Goal: Download file/media

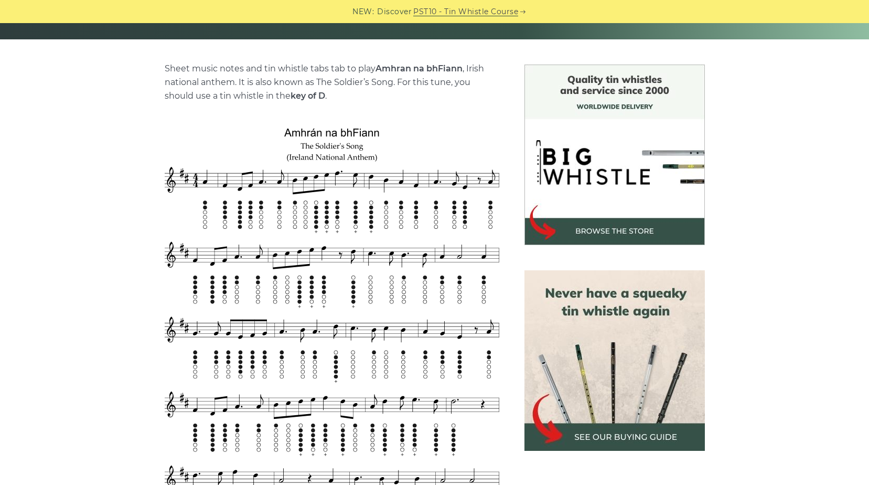
scroll to position [262, 0]
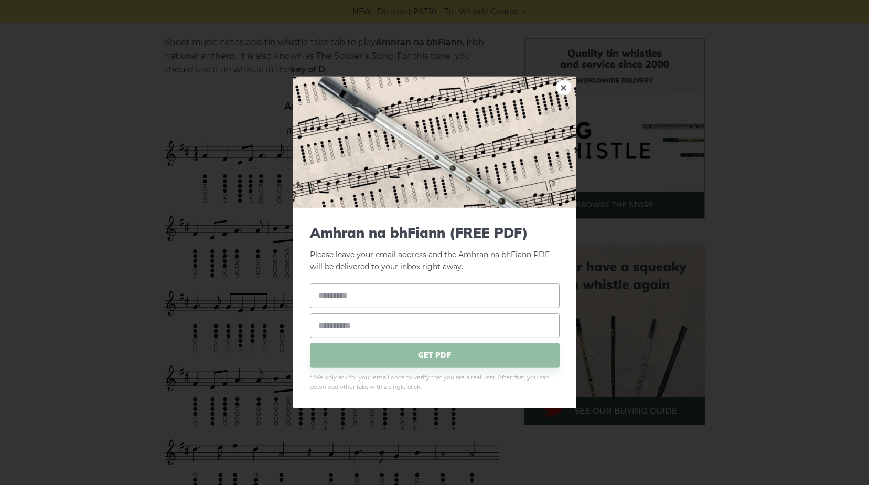
drag, startPoint x: 285, startPoint y: 103, endPoint x: 349, endPoint y: 175, distance: 96.3
click at [367, 299] on input "text" at bounding box center [435, 295] width 250 height 25
type input "**********"
drag, startPoint x: 406, startPoint y: 298, endPoint x: 313, endPoint y: 301, distance: 92.9
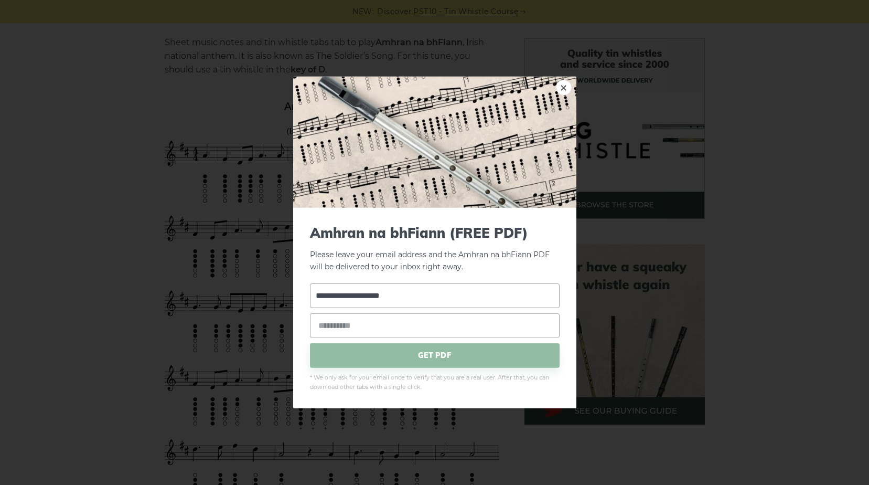
click at [313, 301] on input "**********" at bounding box center [435, 295] width 250 height 25
click at [336, 328] on input "email" at bounding box center [435, 325] width 250 height 25
paste input "**********"
type input "**********"
click at [319, 359] on span "GET PDF" at bounding box center [435, 355] width 250 height 25
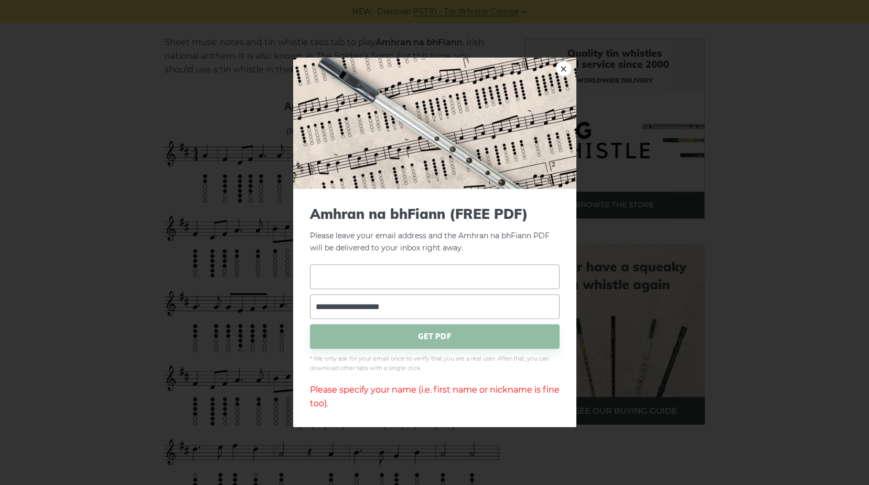
click at [355, 273] on input "text" at bounding box center [435, 276] width 250 height 25
type input "******"
click at [405, 348] on span "GET PDF" at bounding box center [435, 336] width 250 height 25
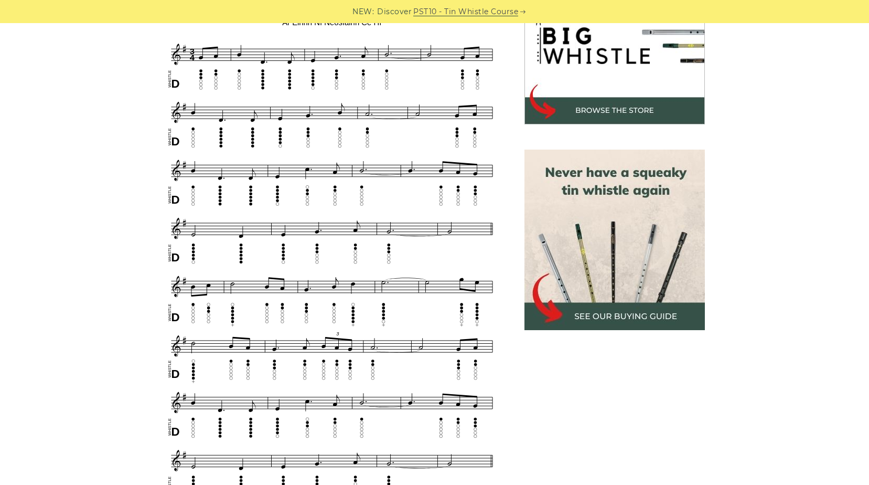
scroll to position [525, 0]
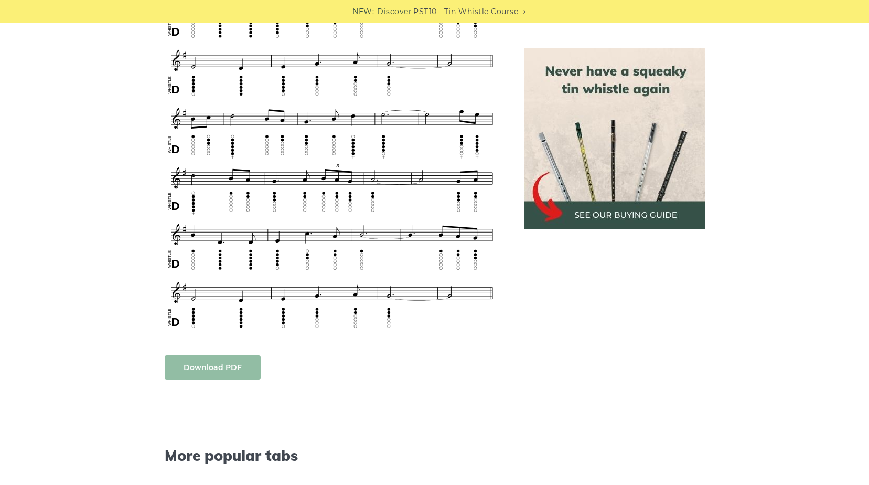
click at [211, 368] on link "Download PDF" at bounding box center [213, 367] width 96 height 25
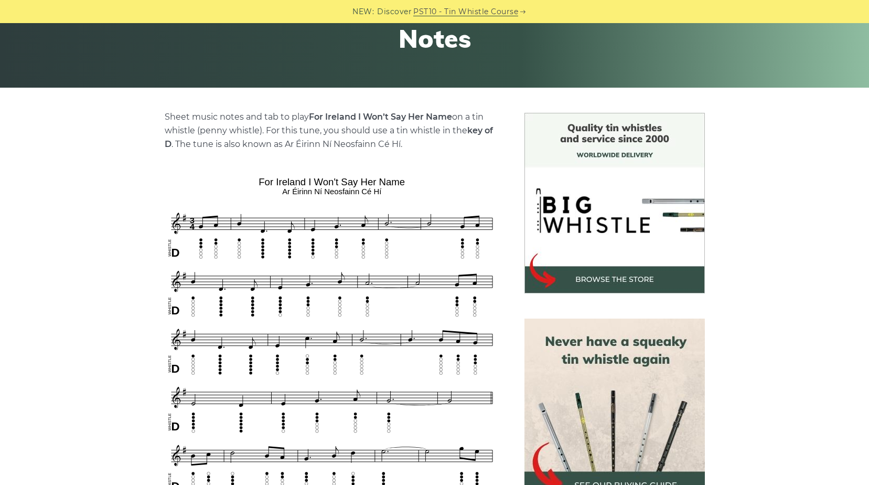
scroll to position [52, 0]
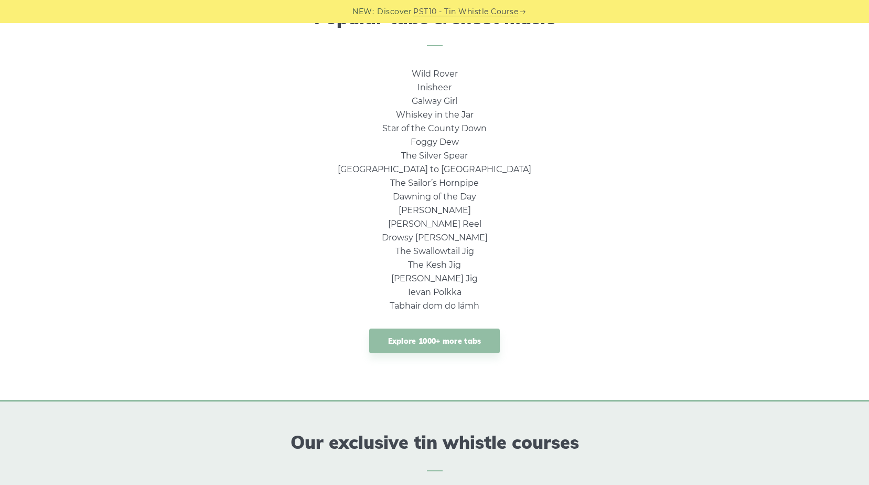
scroll to position [735, 0]
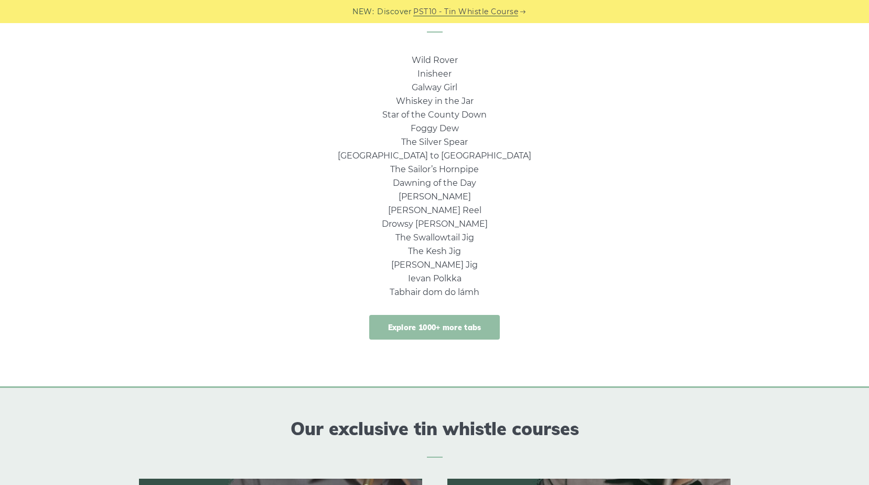
click at [438, 328] on link "Explore 1000+ more tabs" at bounding box center [434, 327] width 131 height 25
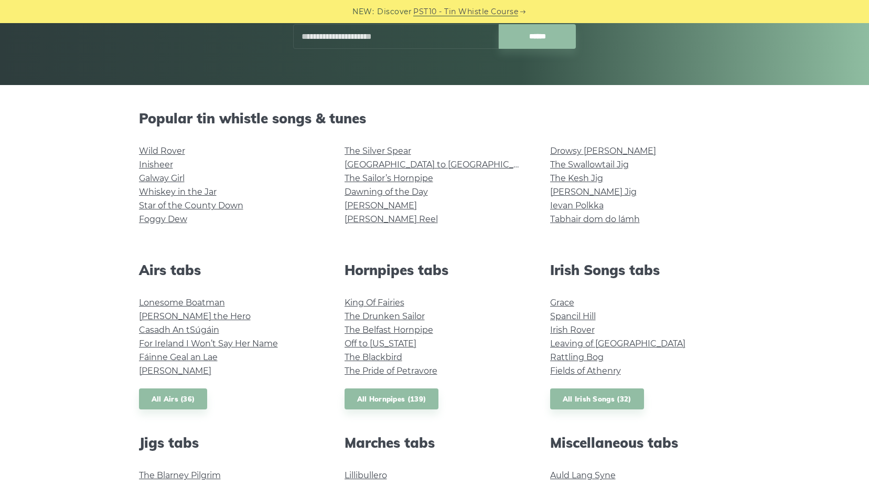
scroll to position [210, 0]
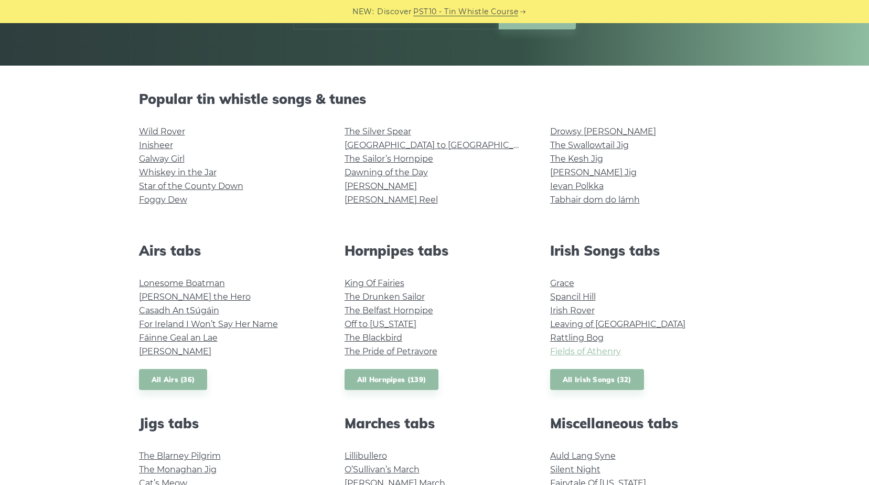
click at [584, 350] on link "Fields of Athenry" at bounding box center [585, 351] width 71 height 10
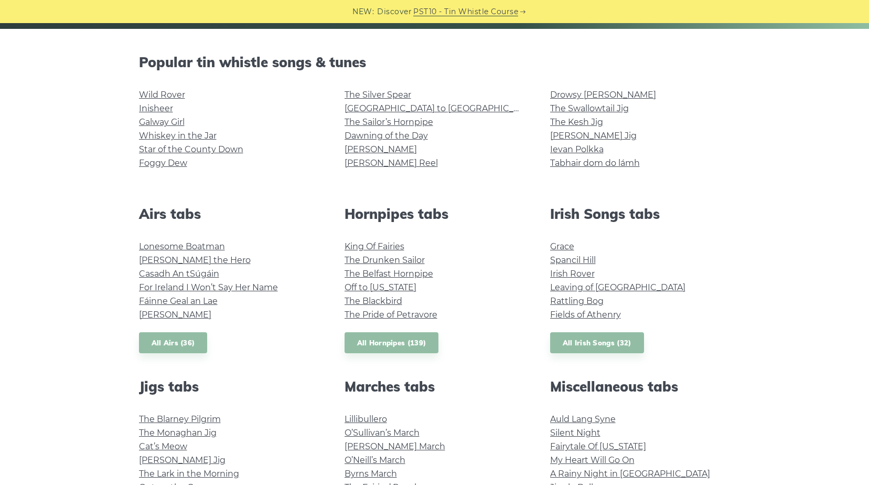
scroll to position [315, 0]
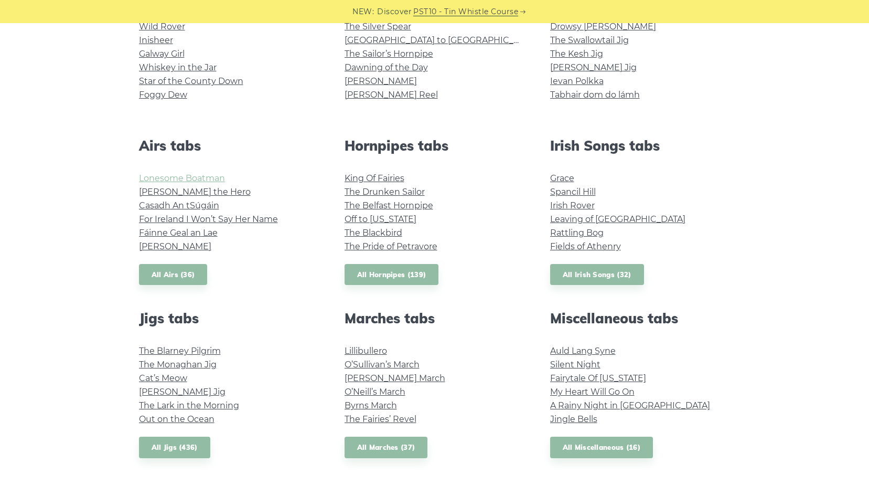
click at [205, 182] on link "Lonesome Boatman" at bounding box center [182, 178] width 86 height 10
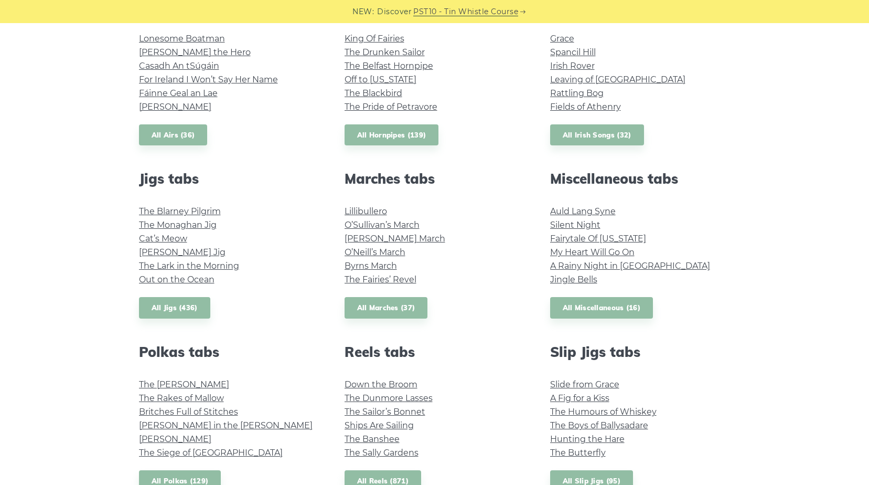
scroll to position [472, 0]
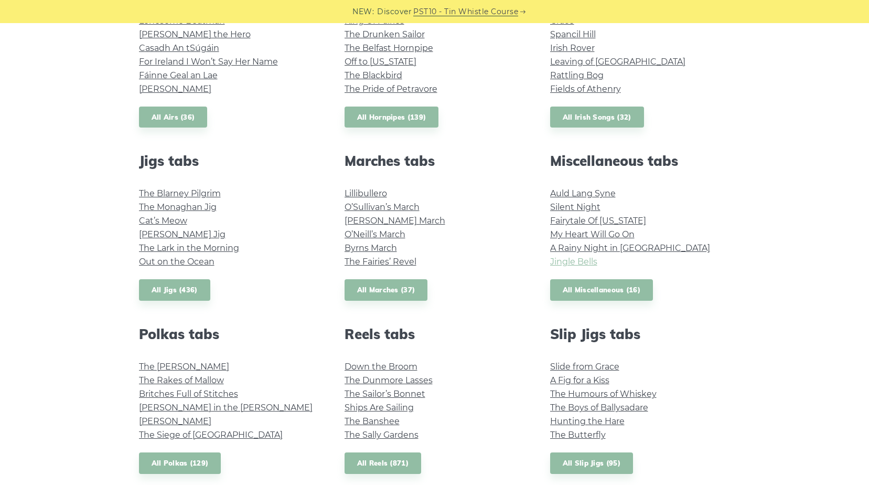
click at [583, 264] on link "Jingle Bells" at bounding box center [573, 262] width 47 height 10
click at [573, 117] on link "All Irish Songs (32)" at bounding box center [597, 118] width 94 height 22
click at [571, 292] on link "All Miscellaneous (16)" at bounding box center [601, 290] width 103 height 22
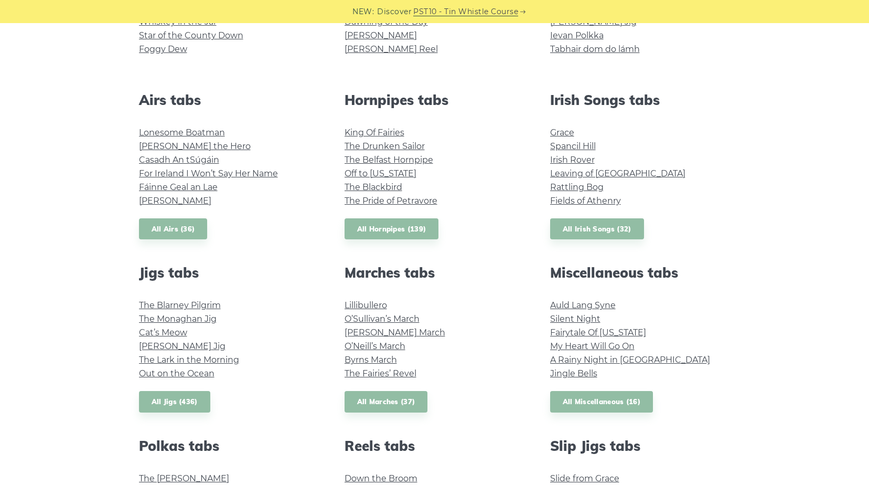
scroll to position [262, 0]
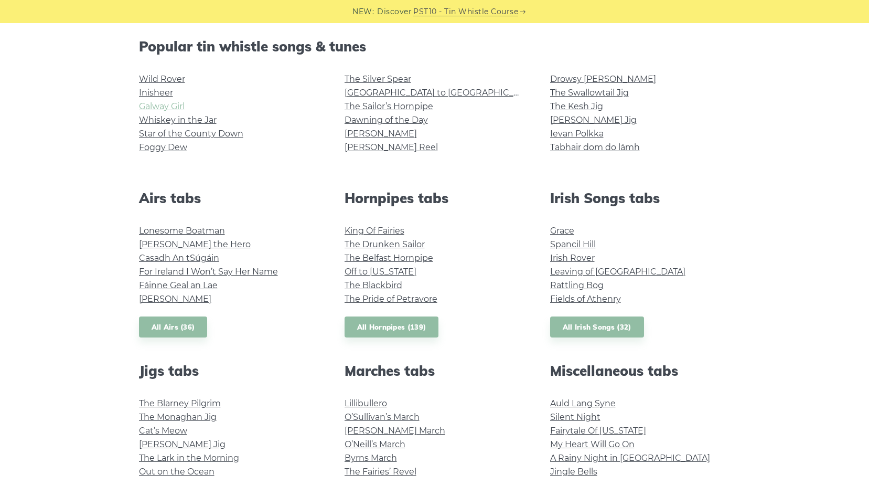
click at [148, 109] on link "Galway Girl" at bounding box center [162, 106] width 46 height 10
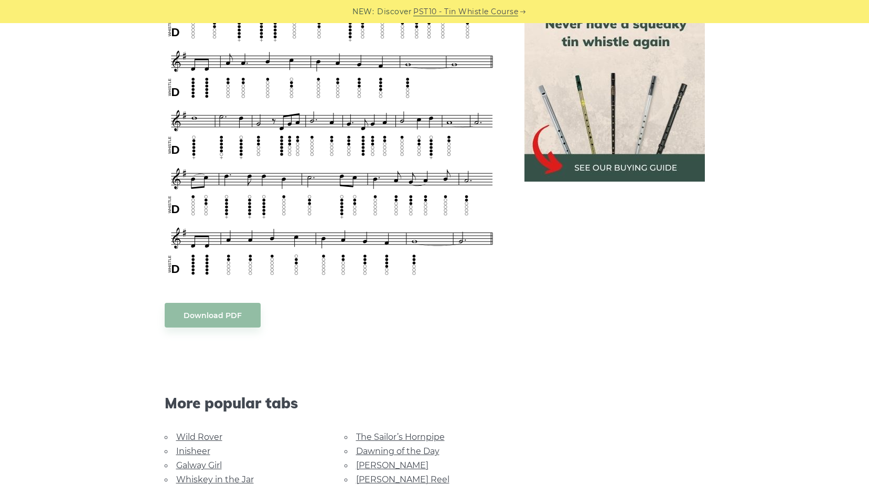
scroll to position [525, 0]
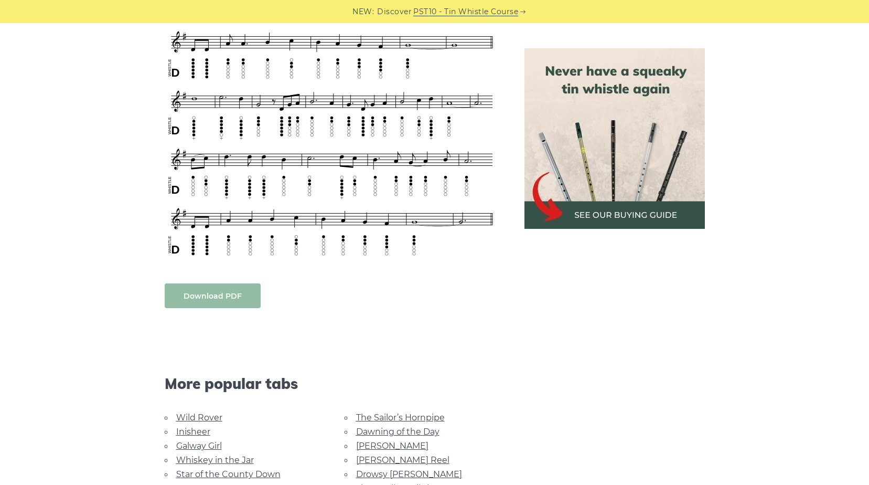
click at [230, 298] on link "Download PDF" at bounding box center [213, 295] width 96 height 25
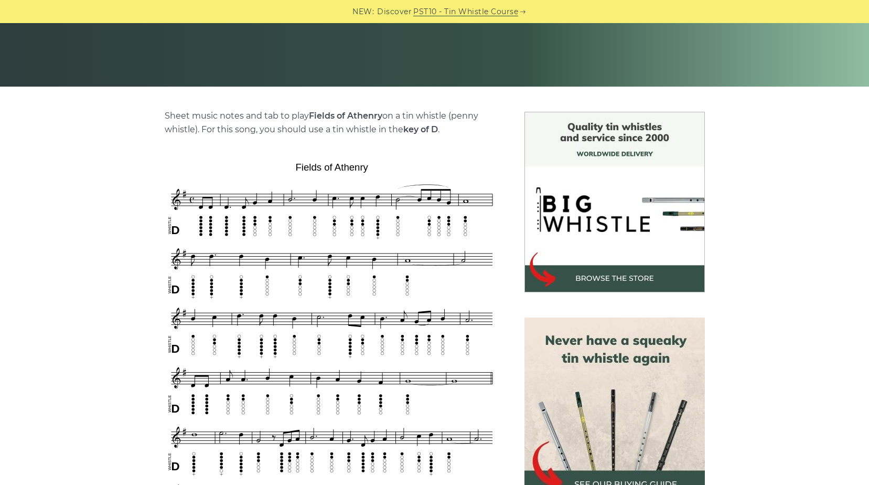
scroll to position [0, 0]
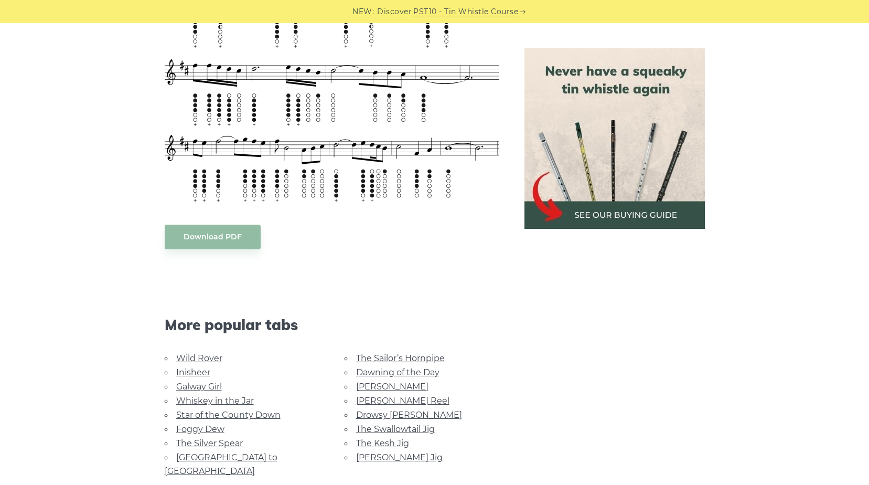
scroll to position [577, 0]
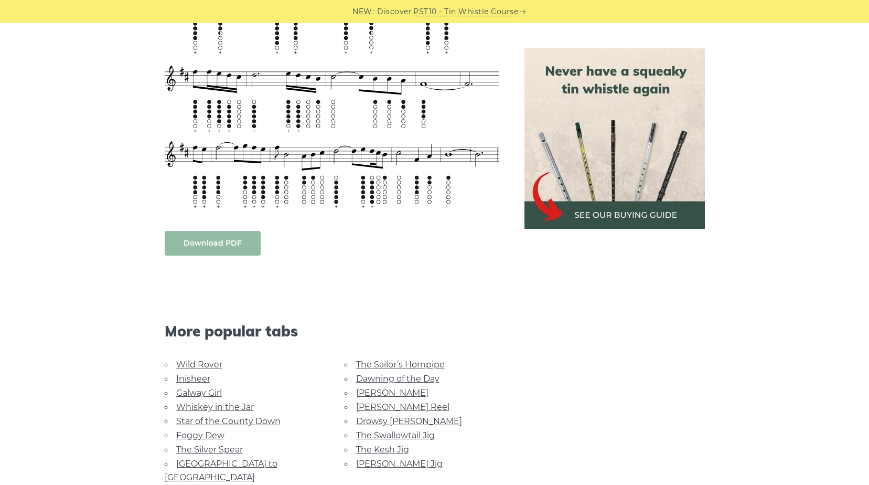
click at [197, 236] on link "Download PDF" at bounding box center [213, 243] width 96 height 25
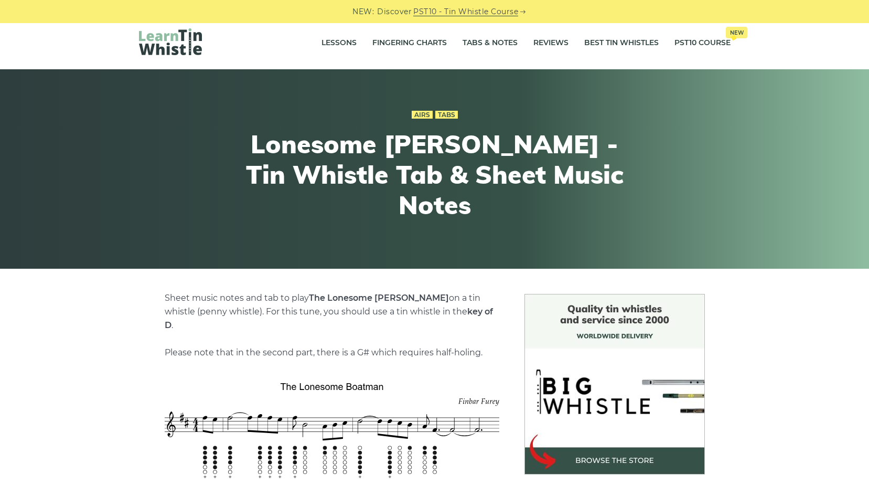
scroll to position [0, 0]
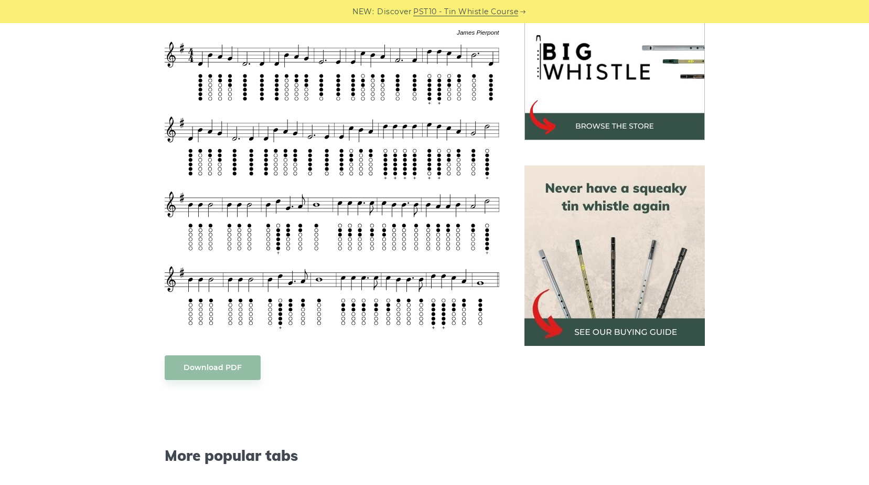
scroll to position [367, 0]
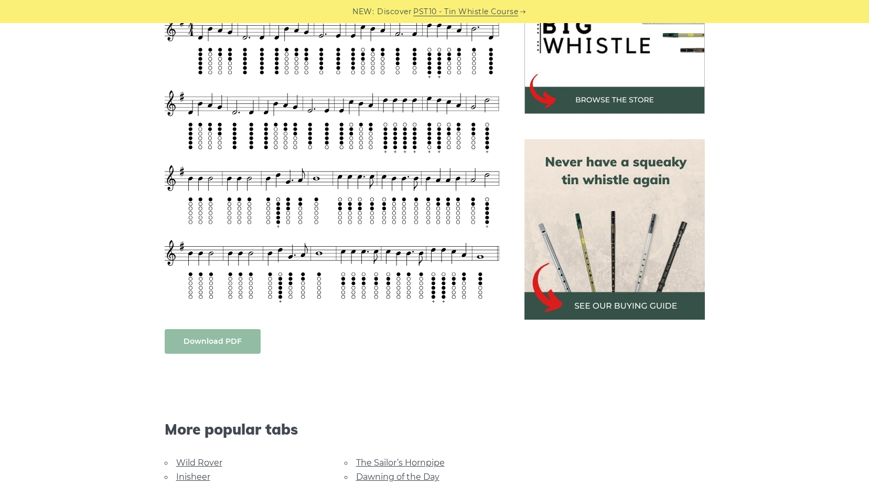
click at [188, 343] on link "Download PDF" at bounding box center [213, 341] width 96 height 25
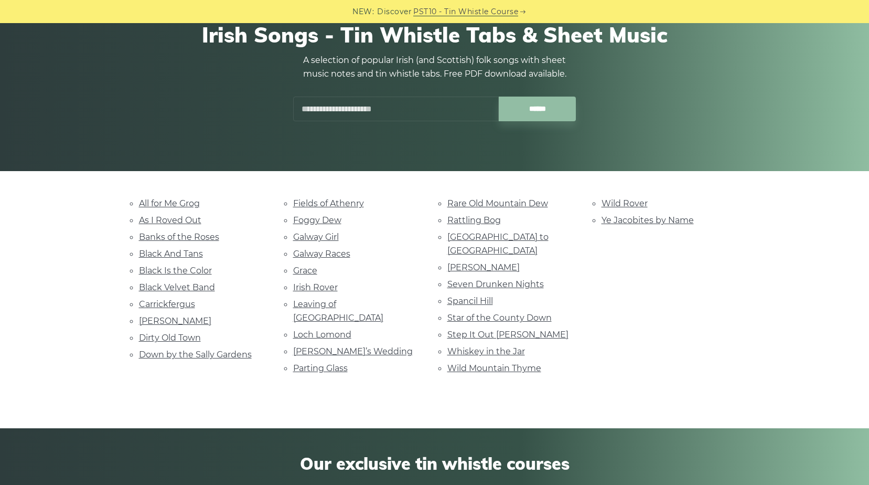
scroll to position [105, 0]
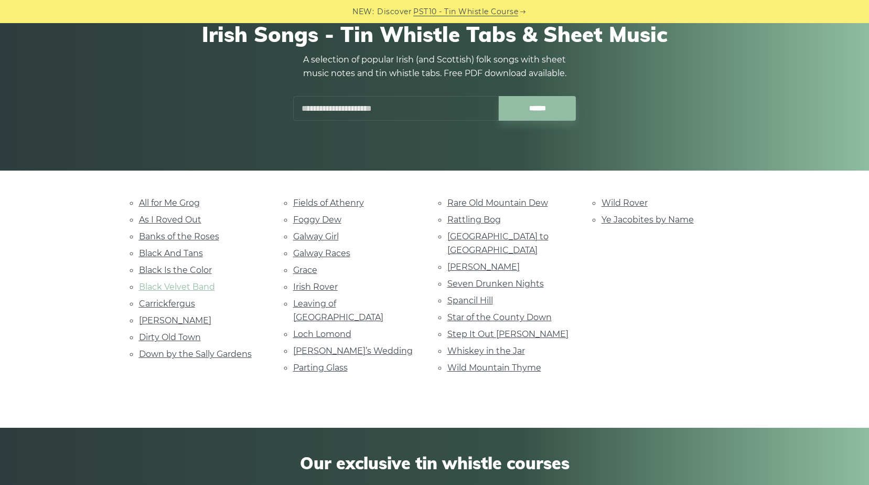
click at [187, 286] on link "Black Velvet Band" at bounding box center [177, 287] width 76 height 10
click at [299, 269] on link "Grace" at bounding box center [305, 270] width 24 height 10
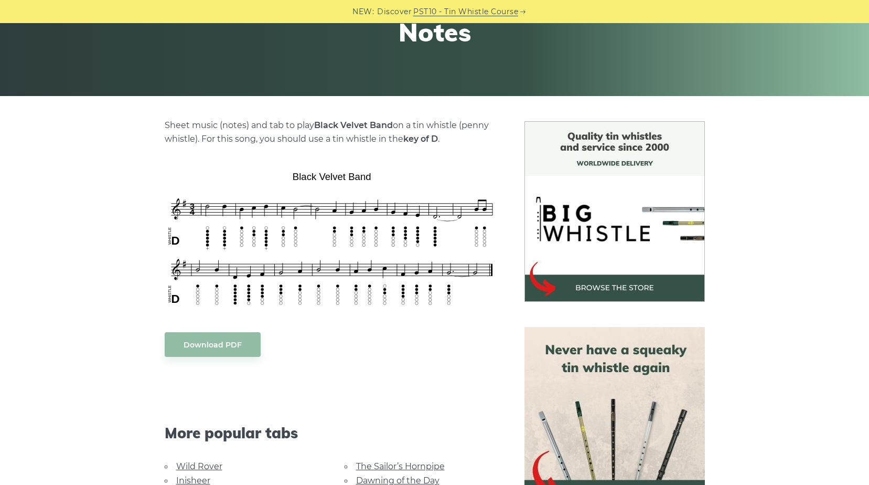
scroll to position [262, 0]
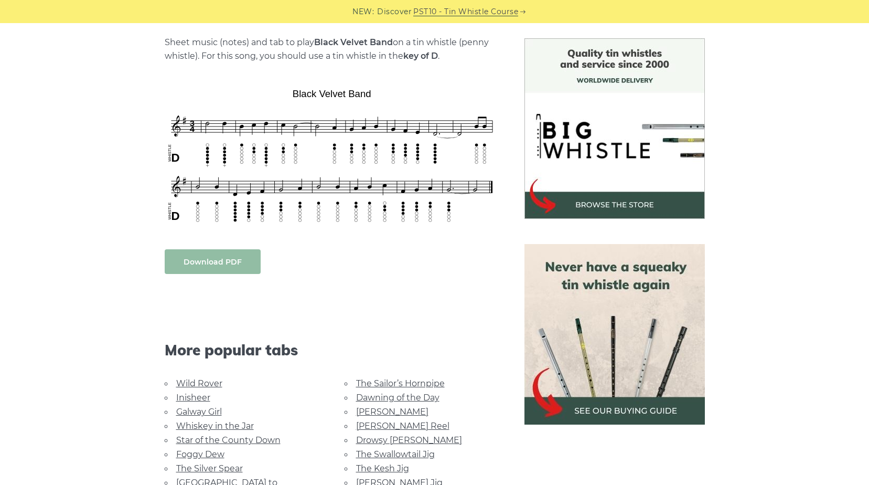
click at [227, 268] on link "Download PDF" at bounding box center [213, 261] width 96 height 25
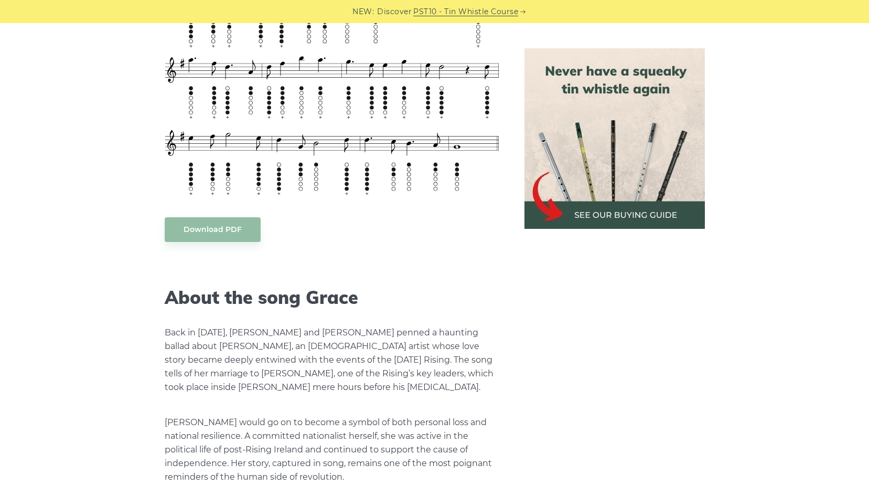
scroll to position [1469, 0]
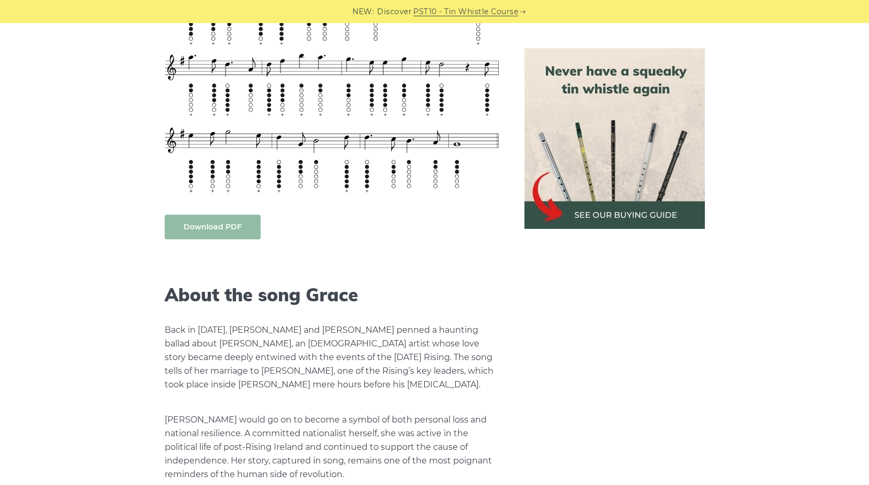
click at [205, 232] on link "Download PDF" at bounding box center [213, 227] width 96 height 25
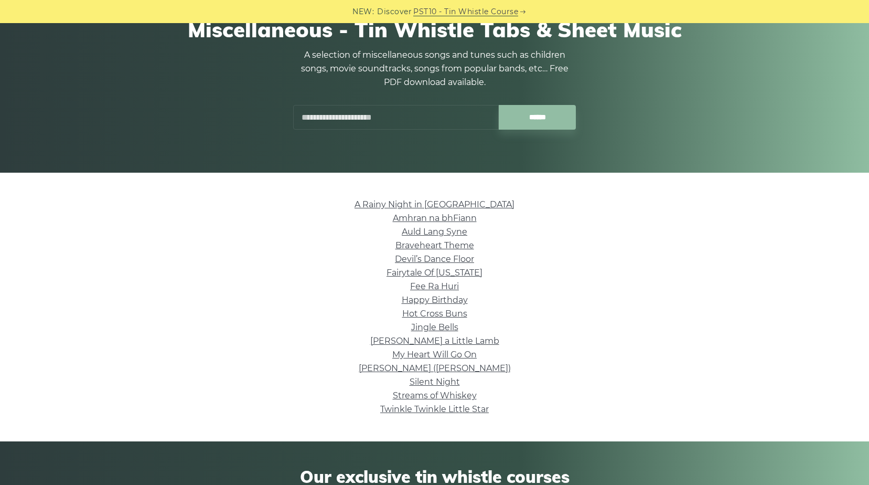
scroll to position [105, 0]
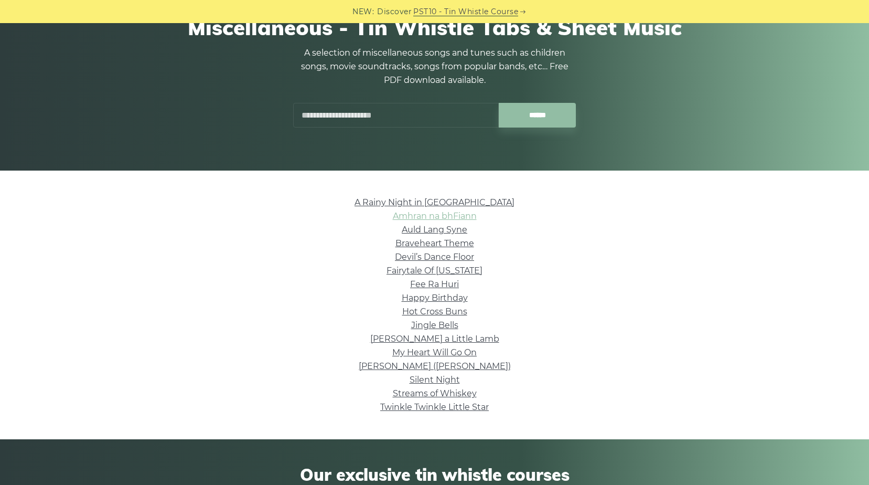
click at [417, 217] on link "Amhran na bhFiann" at bounding box center [435, 216] width 84 height 10
click at [436, 241] on link "Braveheart Theme" at bounding box center [435, 243] width 79 height 10
click at [433, 300] on link "Happy Birthday" at bounding box center [435, 298] width 66 height 10
click at [437, 341] on link "Mary Had a Little Lamb" at bounding box center [434, 339] width 129 height 10
click at [438, 405] on link "Twinkle Twinkle Little Star" at bounding box center [434, 407] width 109 height 10
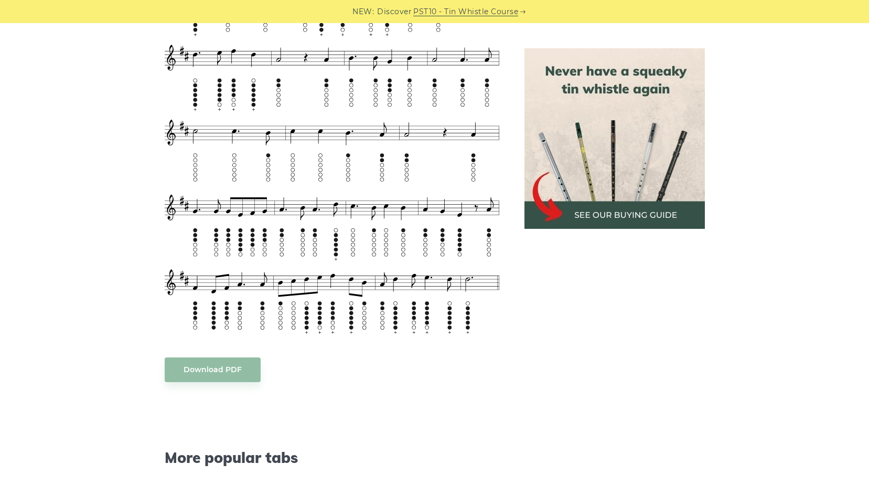
scroll to position [944, 0]
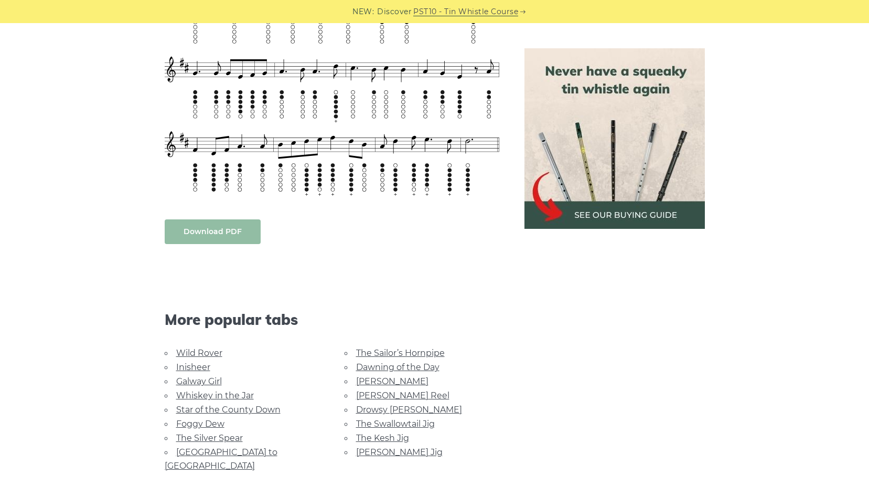
click at [219, 236] on link "Download PDF" at bounding box center [213, 231] width 96 height 25
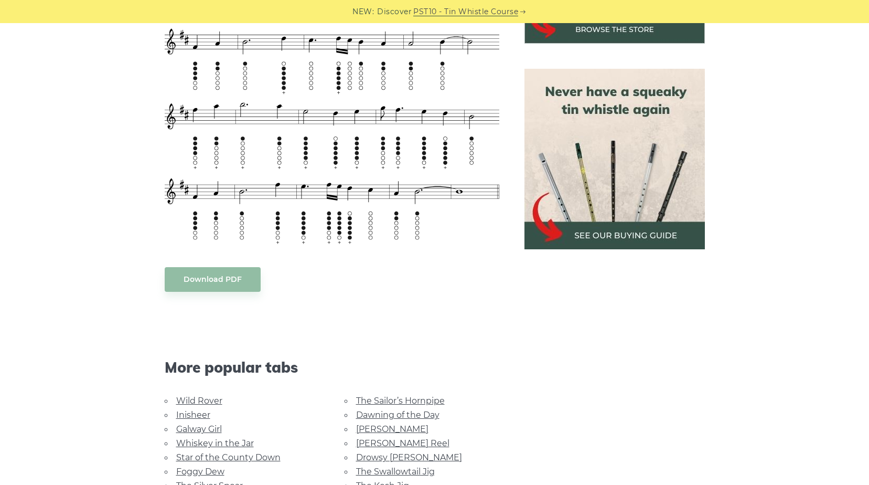
scroll to position [472, 0]
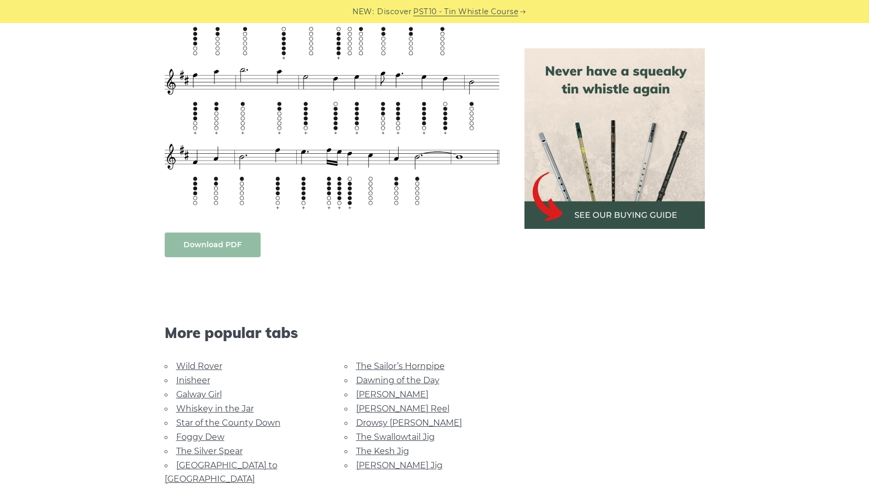
click at [198, 249] on link "Download PDF" at bounding box center [213, 244] width 96 height 25
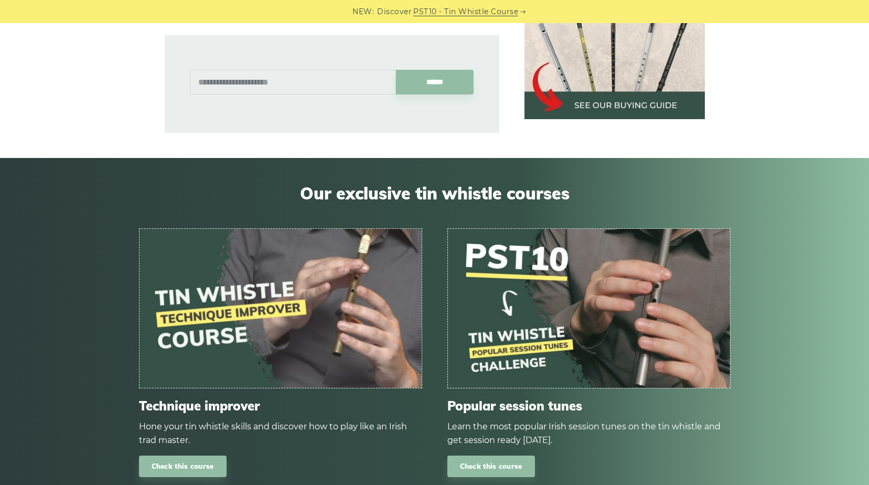
scroll to position [944, 0]
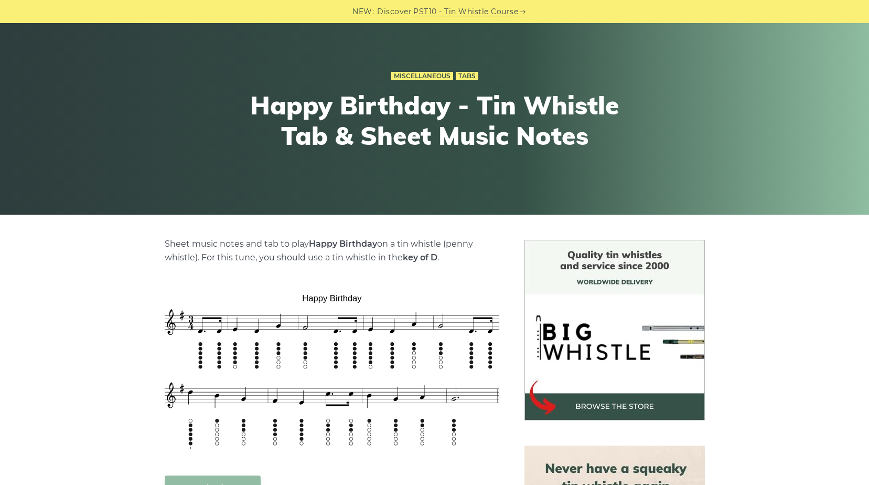
scroll to position [315, 0]
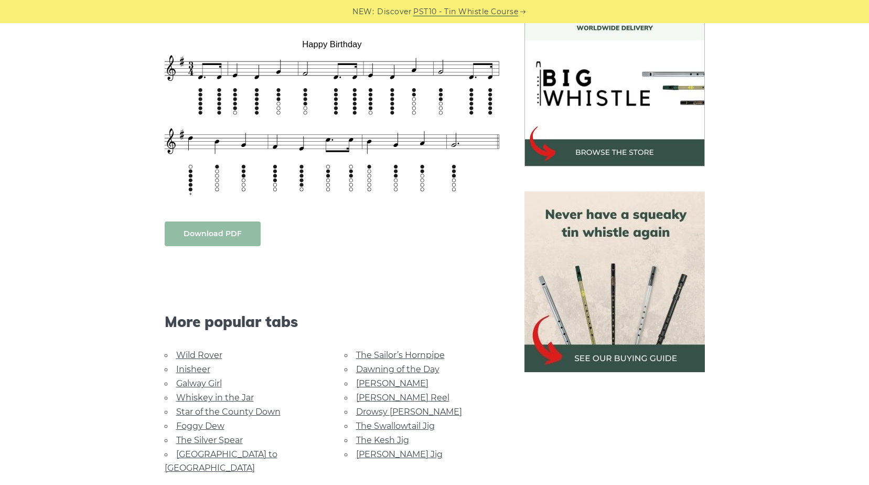
click at [232, 239] on link "Download PDF" at bounding box center [213, 233] width 96 height 25
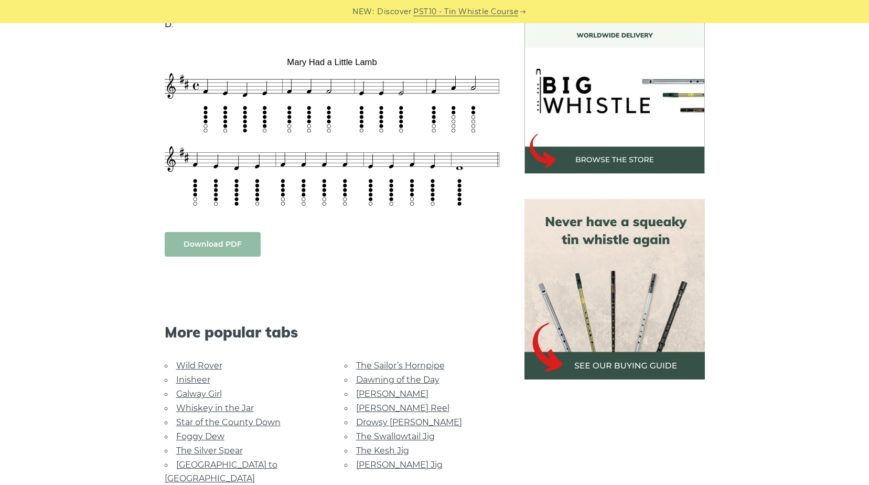
scroll to position [420, 0]
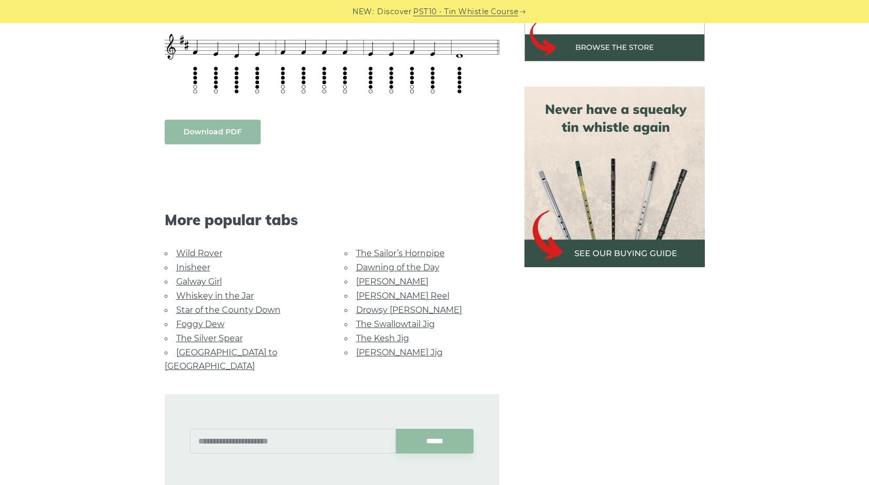
click at [192, 120] on link "Download PDF" at bounding box center [213, 132] width 96 height 25
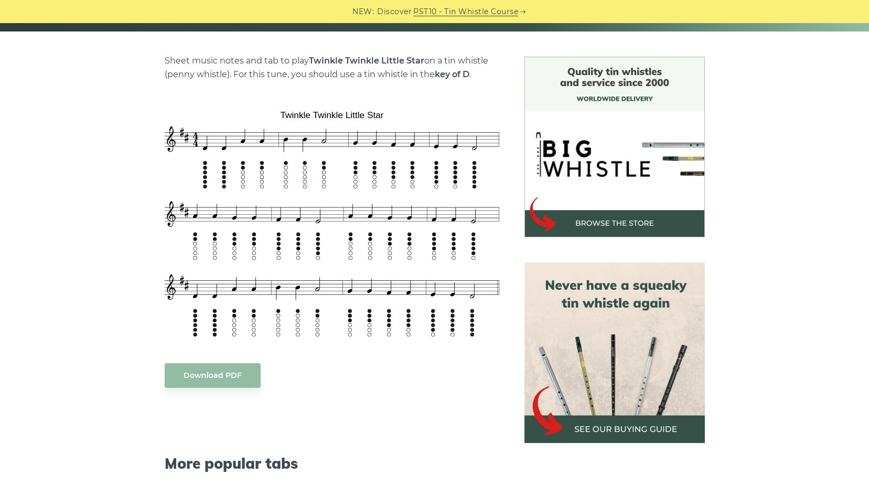
scroll to position [262, 0]
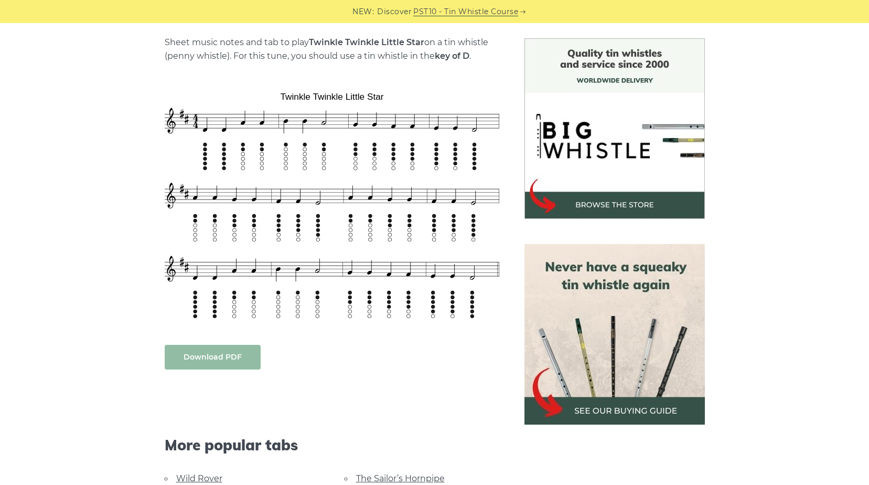
click at [244, 361] on link "Download PDF" at bounding box center [213, 357] width 96 height 25
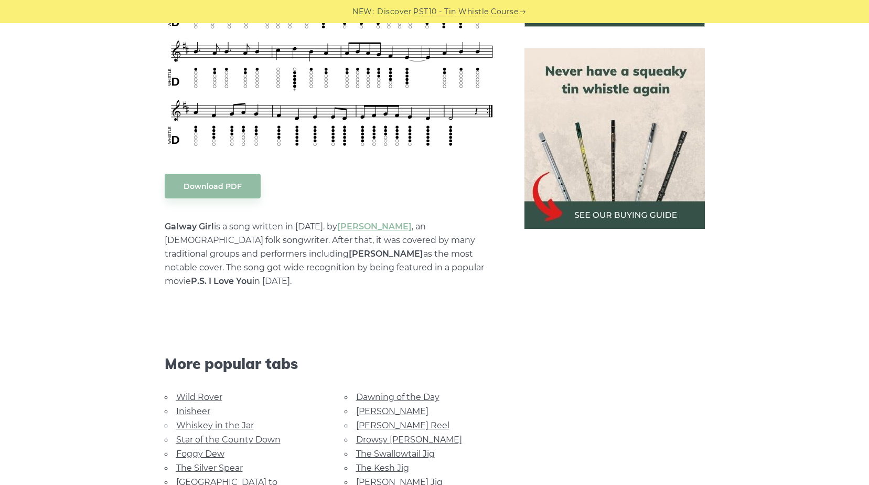
scroll to position [472, 0]
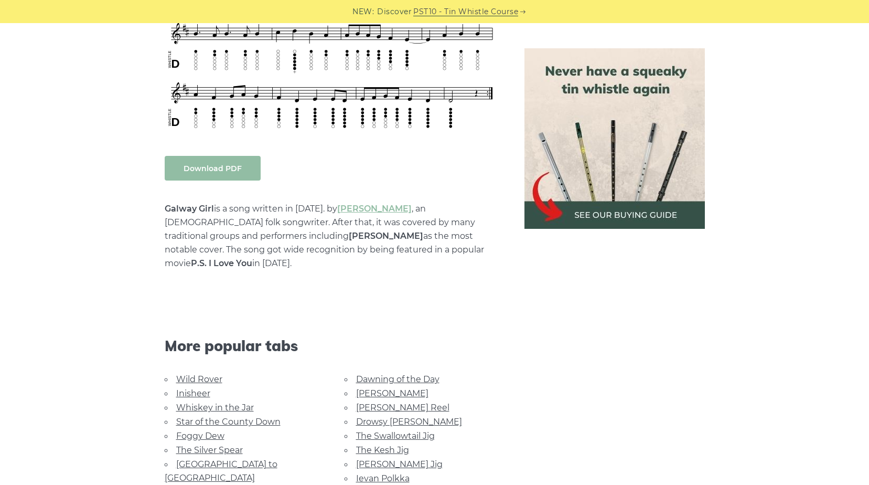
click at [218, 173] on link "Download PDF" at bounding box center [213, 168] width 96 height 25
